Goal: Check status: Check status

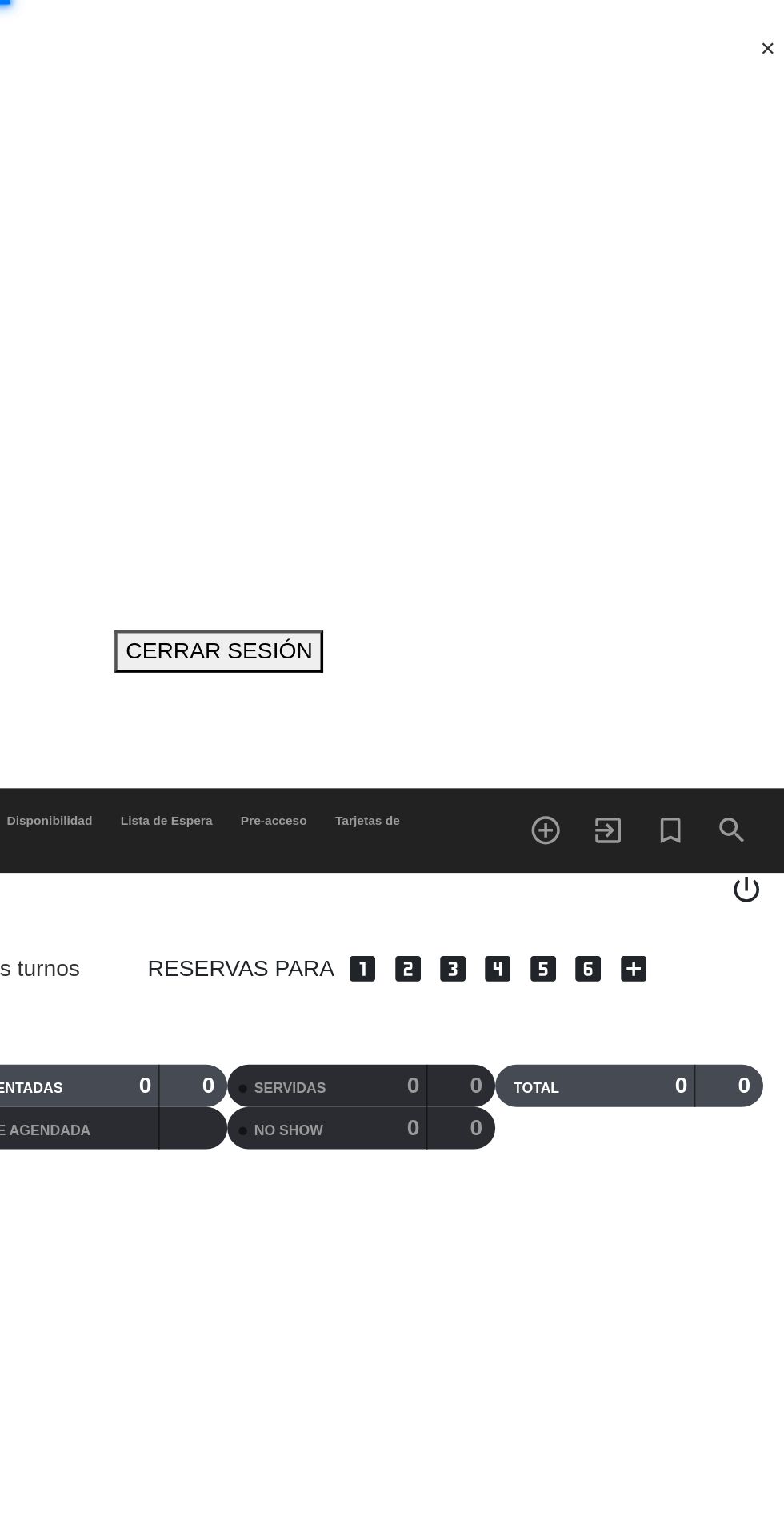
click at [745, 462] on icon "search" at bounding box center [754, 472] width 20 height 20
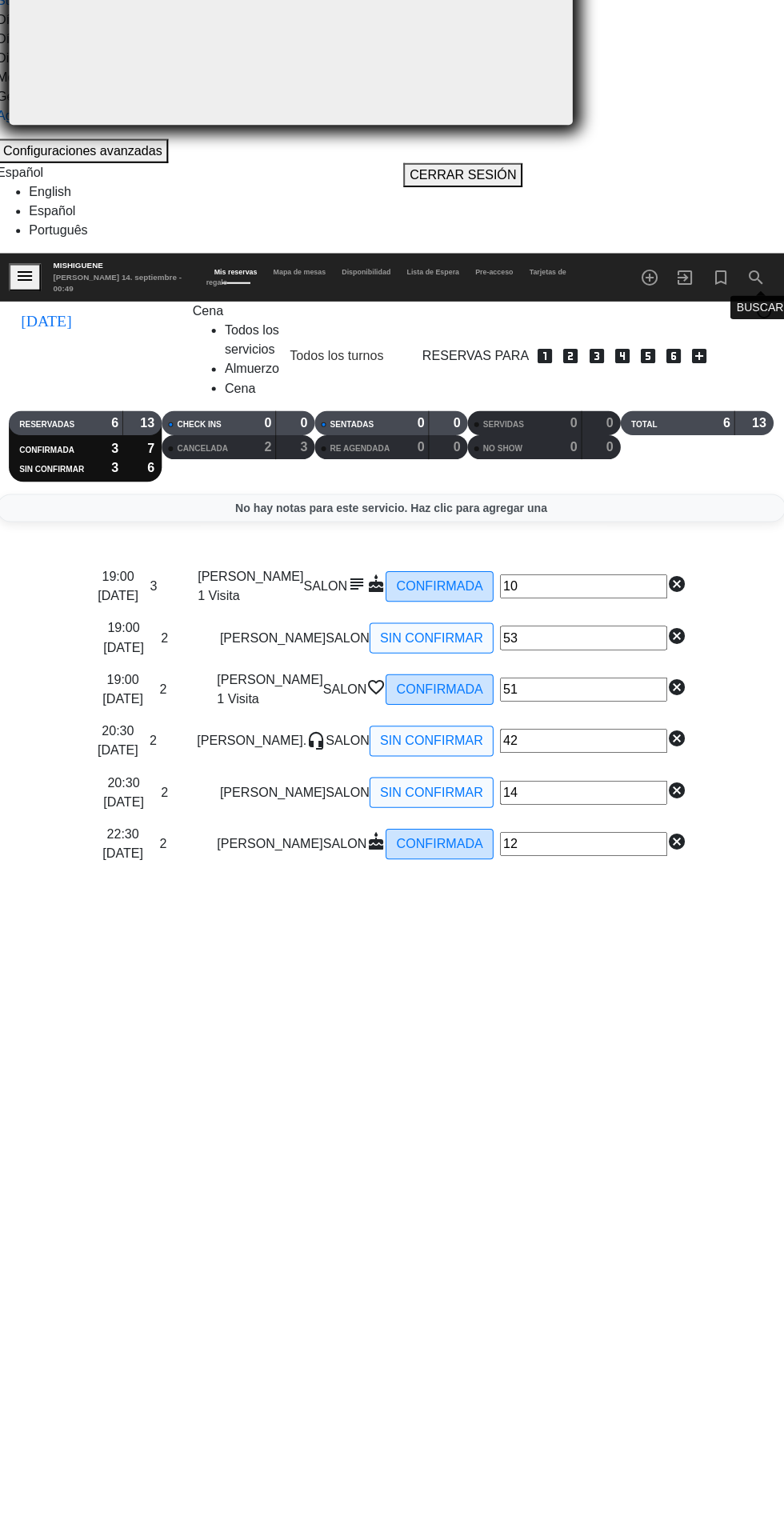
click at [320, 47] on input "[PERSON_NAME]" at bounding box center [196, 32] width 255 height 30
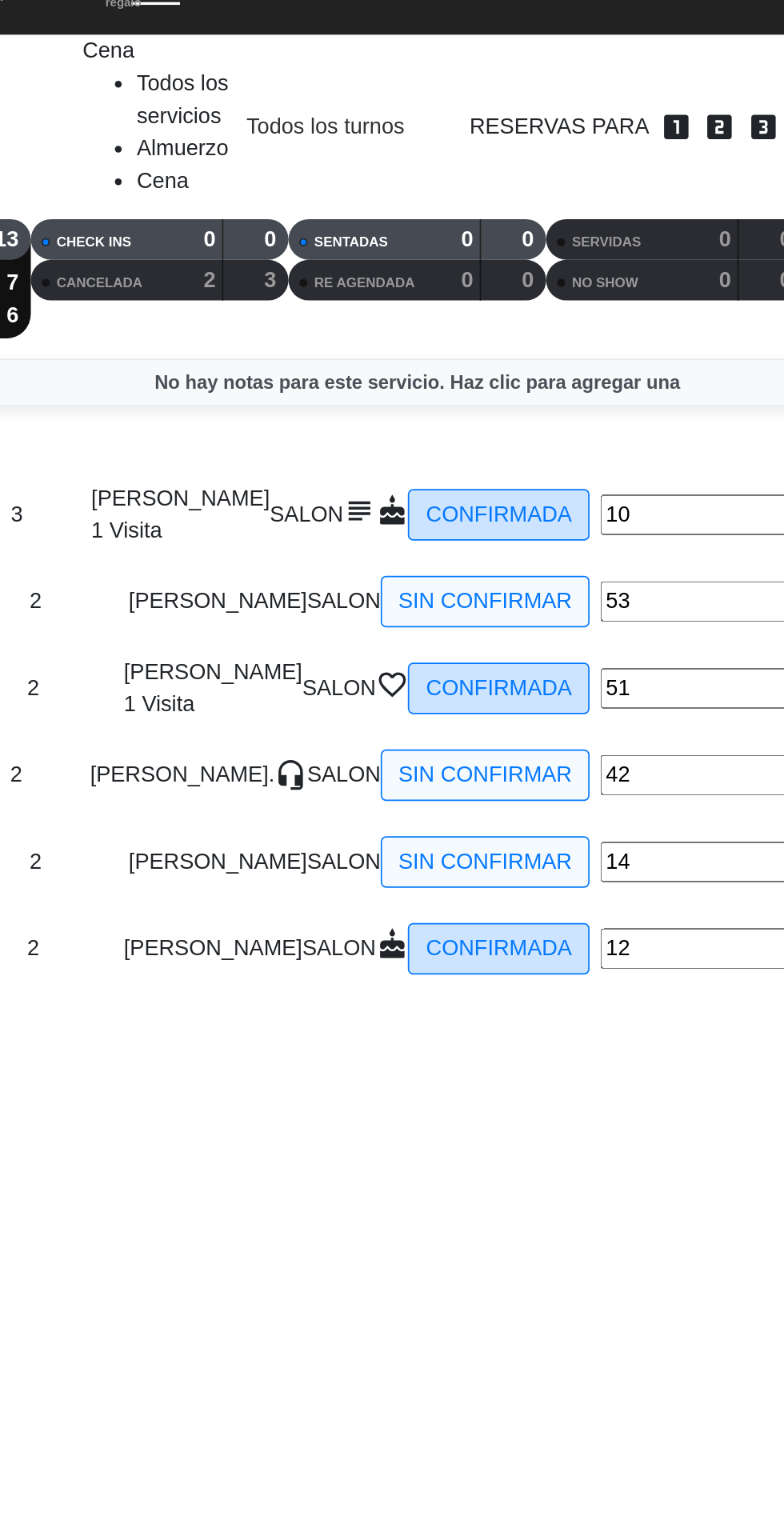
click at [312, 47] on input "[PERSON_NAME]" at bounding box center [196, 32] width 255 height 30
type input "B"
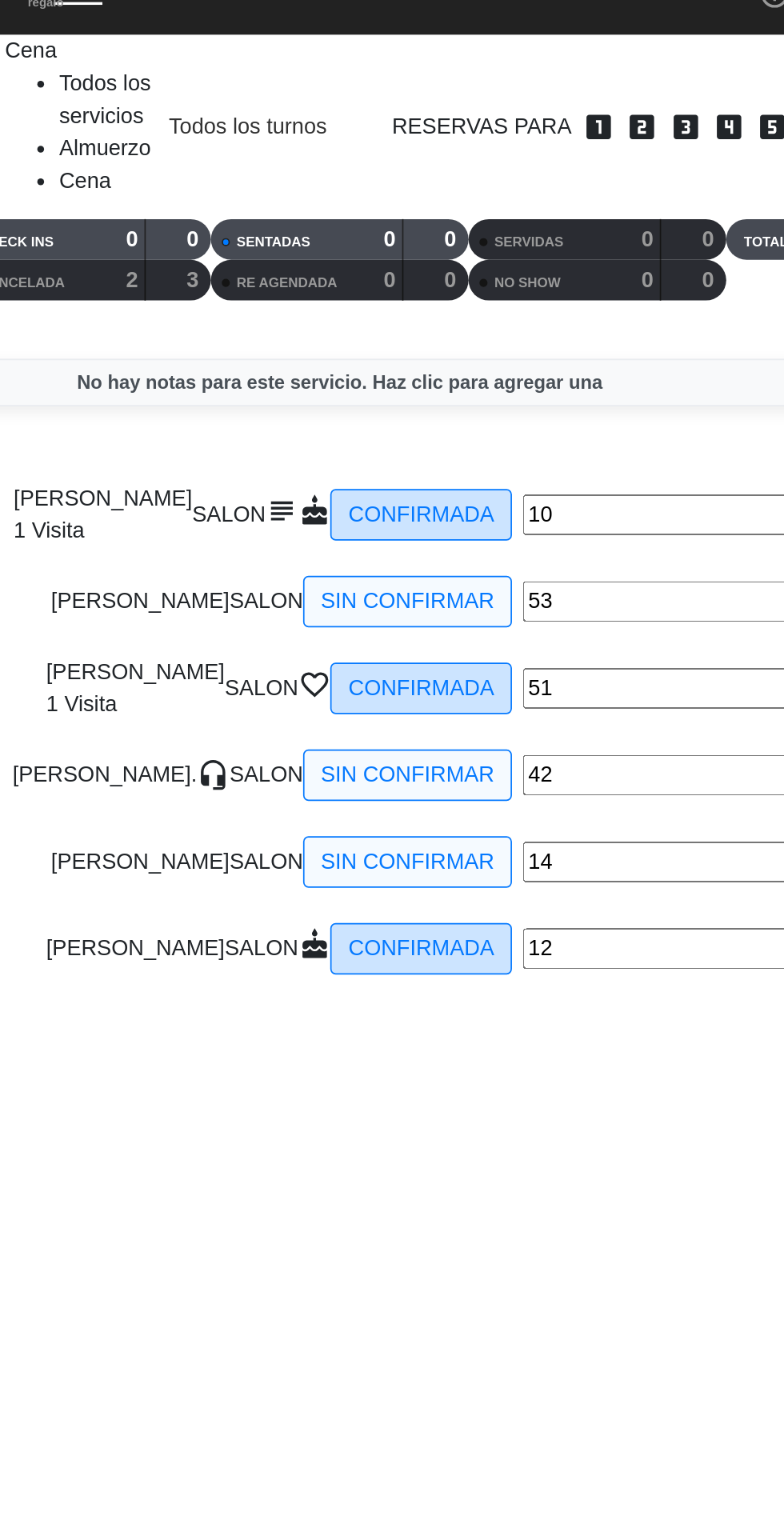
type input "Arcusch"
click at [511, 99] on icon "open_in_new" at bounding box center [503, 89] width 20 height 20
